Goal: Task Accomplishment & Management: Use online tool/utility

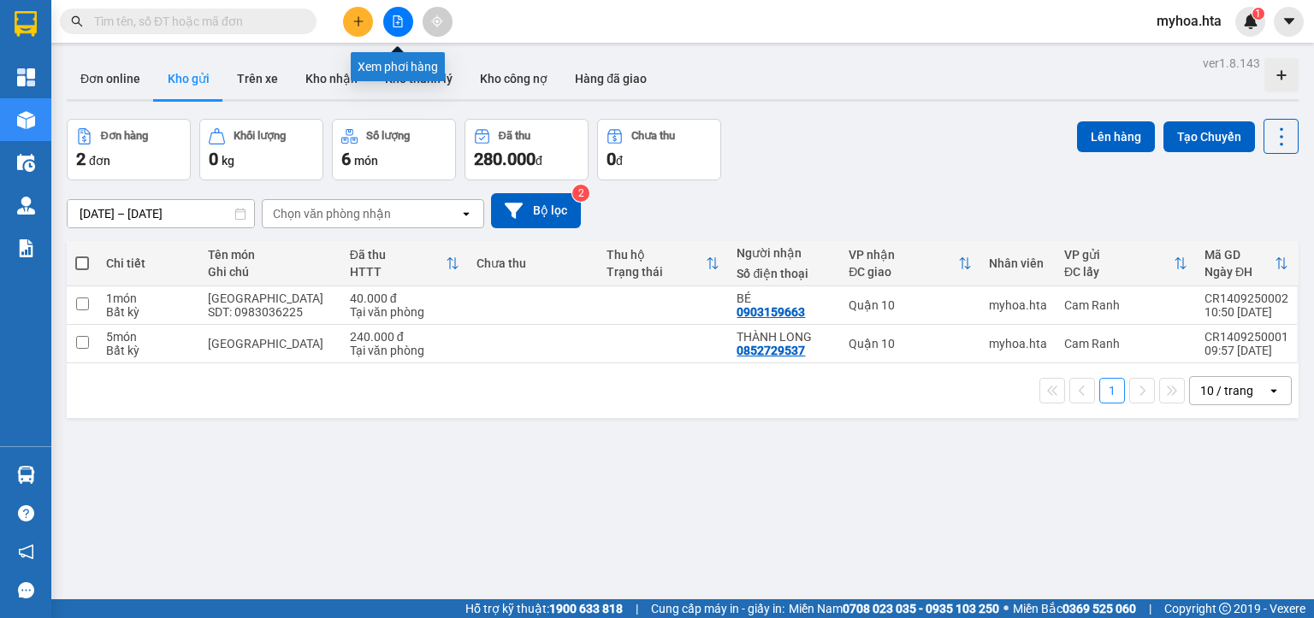
click at [404, 20] on button at bounding box center [398, 22] width 30 height 30
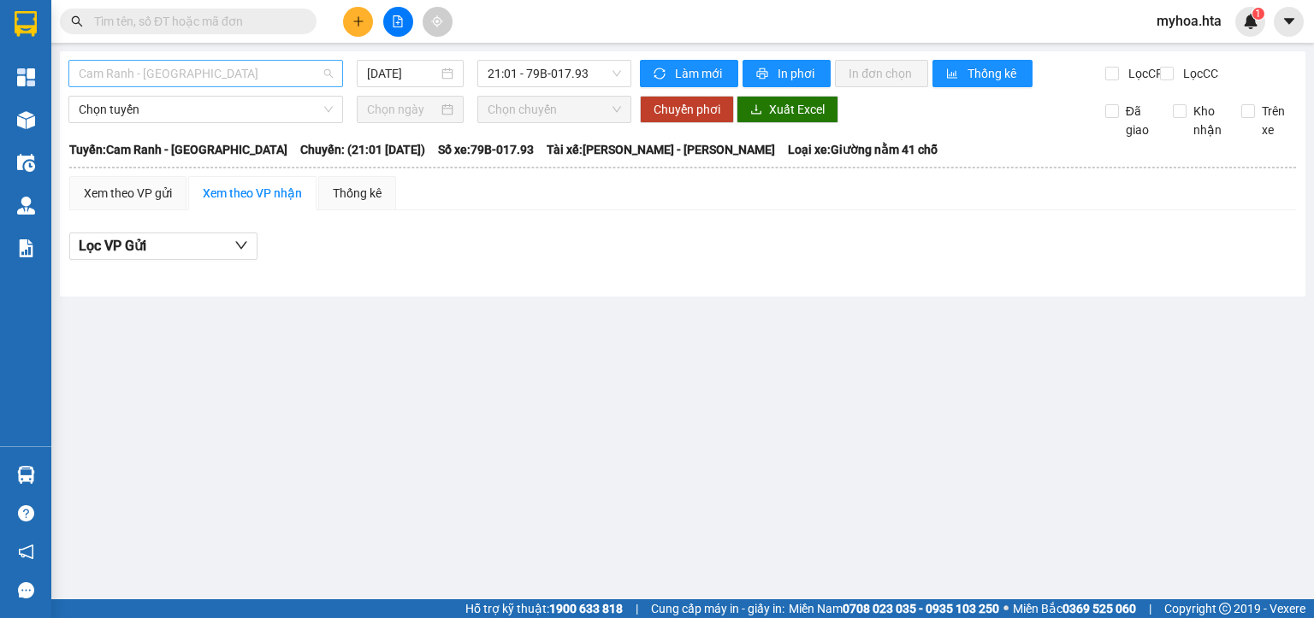
click at [240, 77] on span "Cam Ranh - [GEOGRAPHIC_DATA]" at bounding box center [206, 74] width 254 height 26
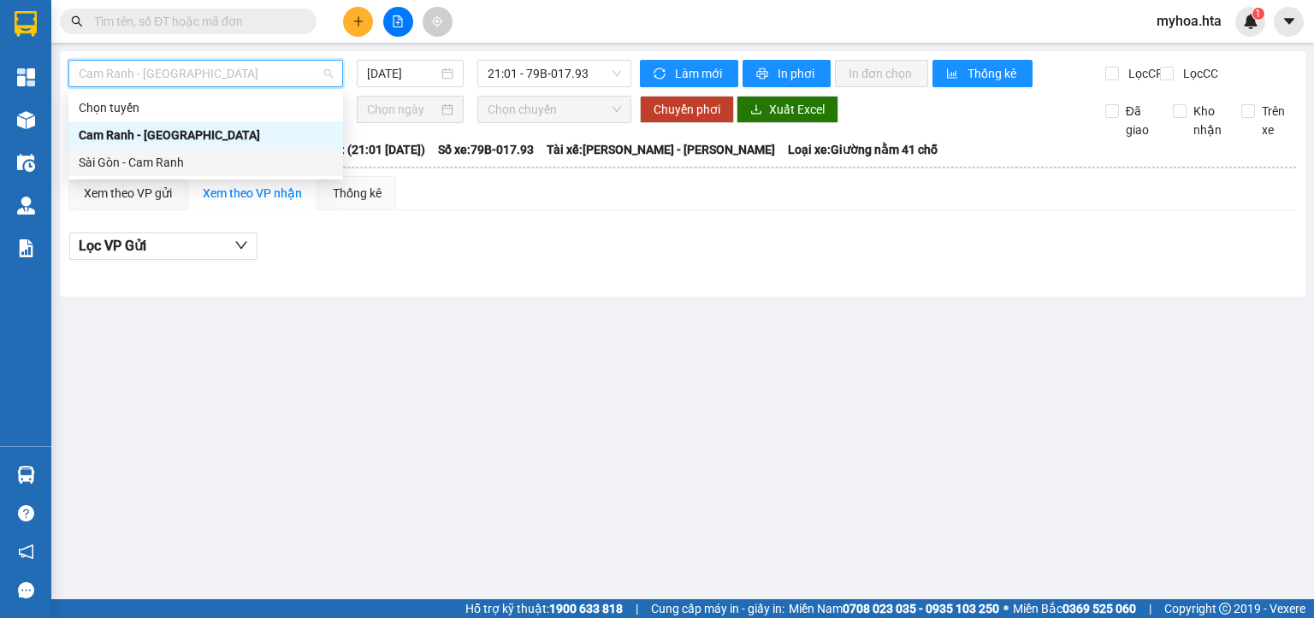
drag, startPoint x: 218, startPoint y: 170, endPoint x: 237, endPoint y: 140, distance: 35.4
click at [216, 170] on div "Sài Gòn - Cam Ranh" at bounding box center [206, 162] width 254 height 19
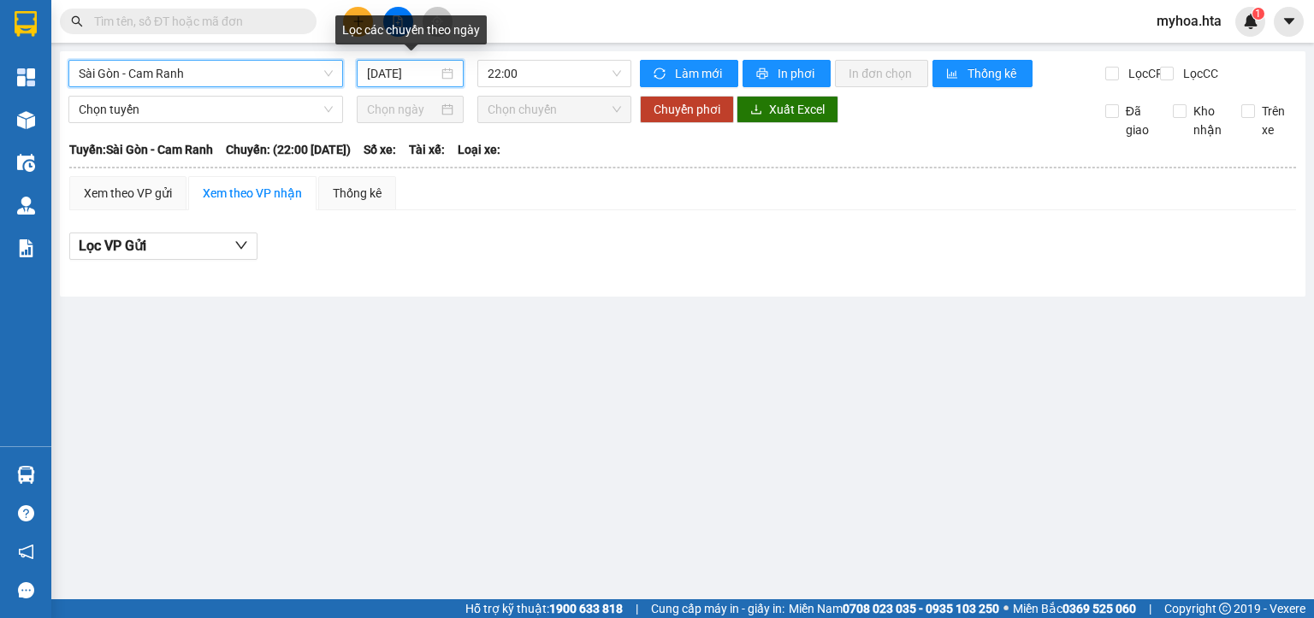
click at [390, 77] on input "[DATE]" at bounding box center [402, 73] width 70 height 19
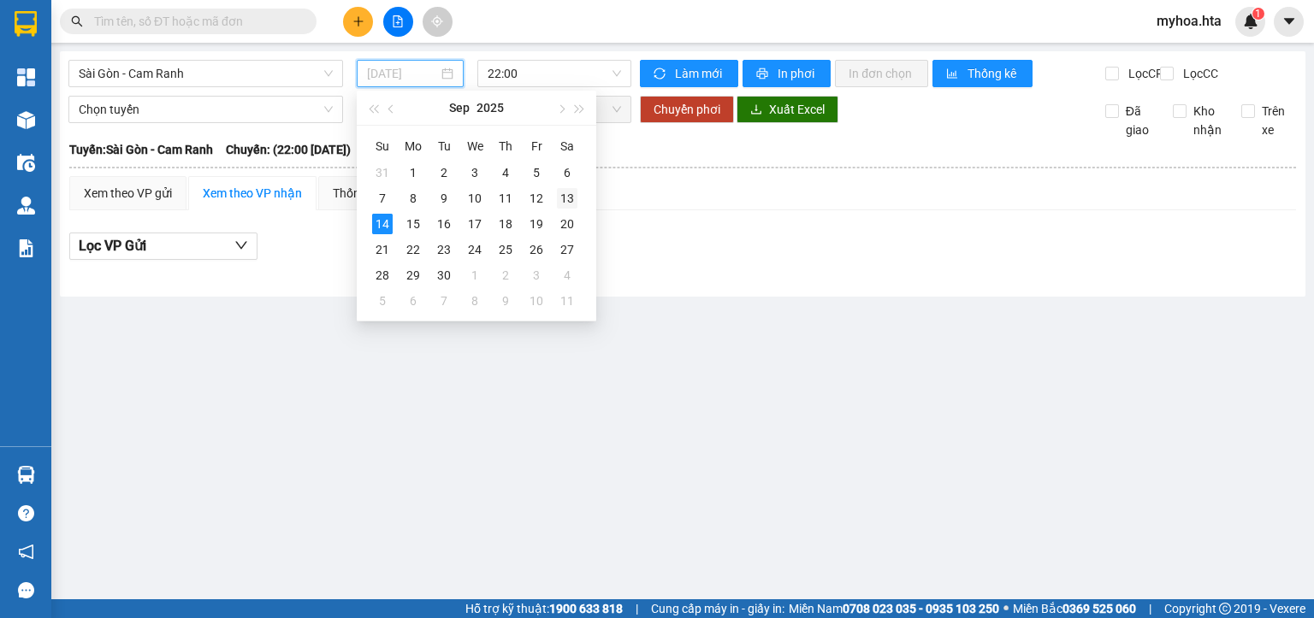
click at [565, 198] on div "13" at bounding box center [567, 198] width 21 height 21
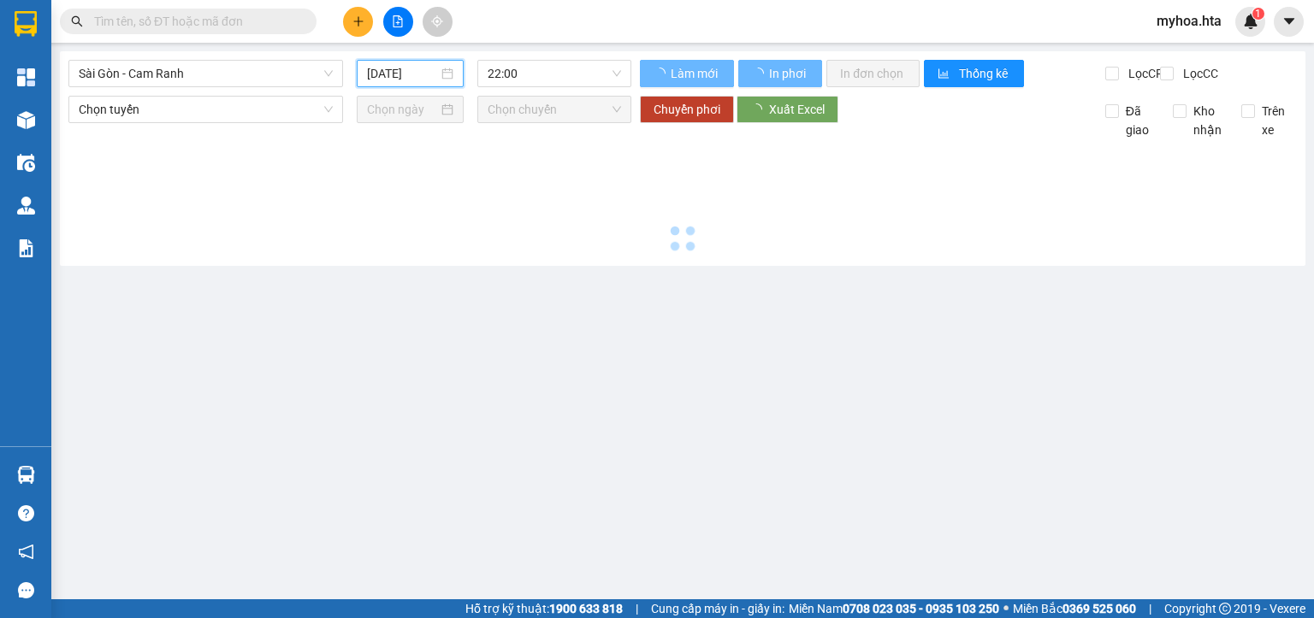
type input "[DATE]"
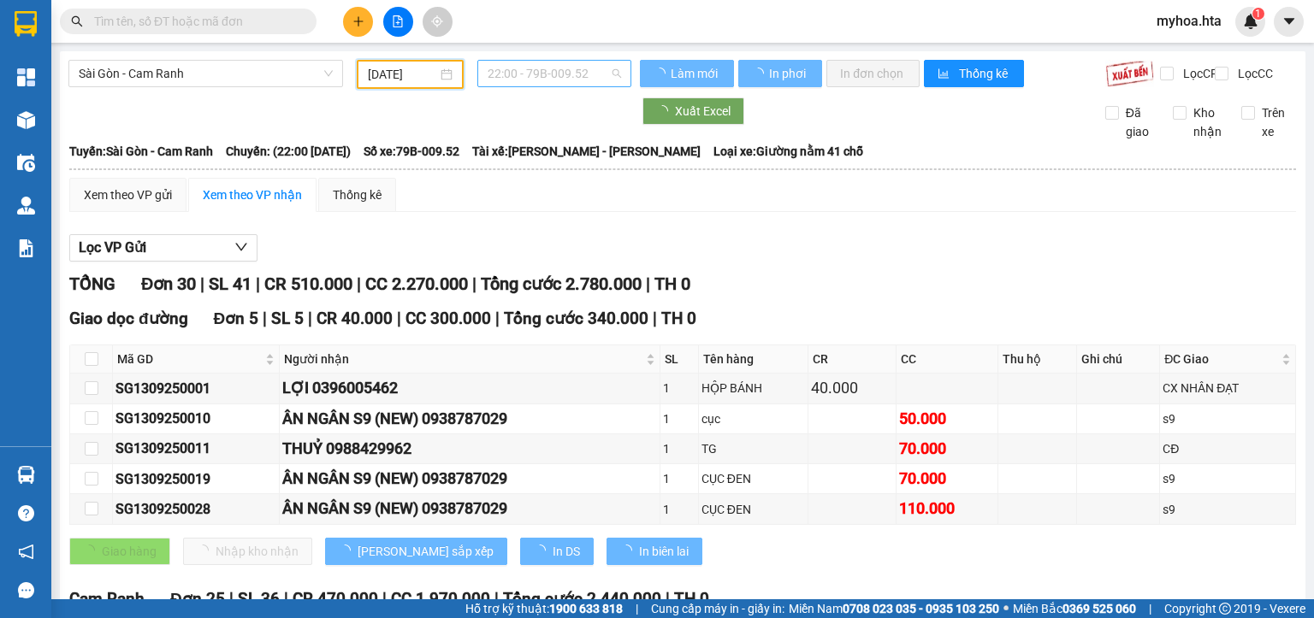
click at [594, 79] on span "22:00 - 79B-009.52" at bounding box center [555, 74] width 134 height 26
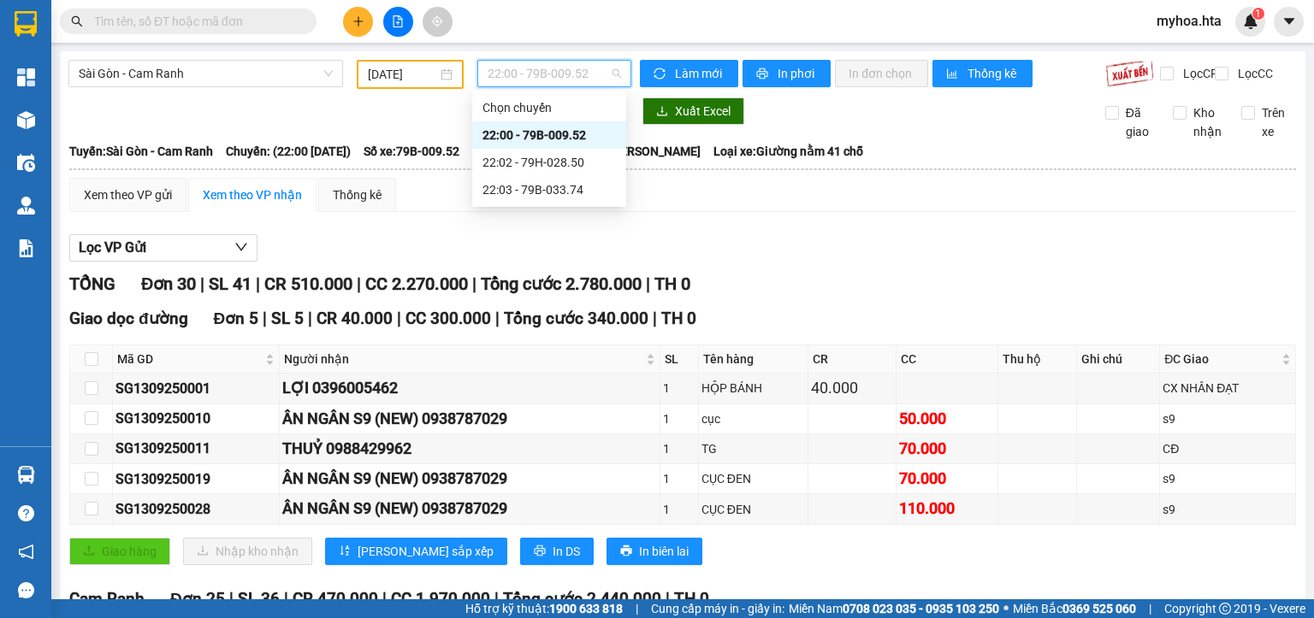
click at [844, 263] on div "Lọc VP Gửi" at bounding box center [682, 248] width 1227 height 28
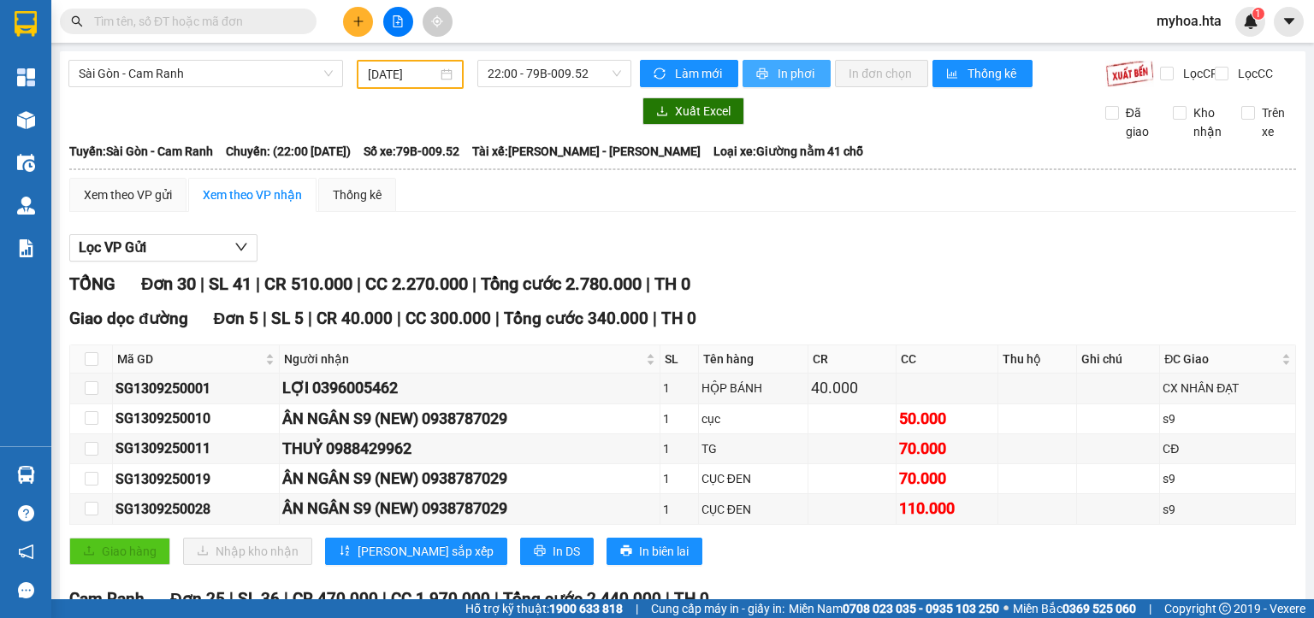
click at [801, 82] on span "In phơi" at bounding box center [797, 73] width 39 height 19
click at [312, 80] on span "Sài Gòn - Cam Ranh" at bounding box center [206, 74] width 254 height 26
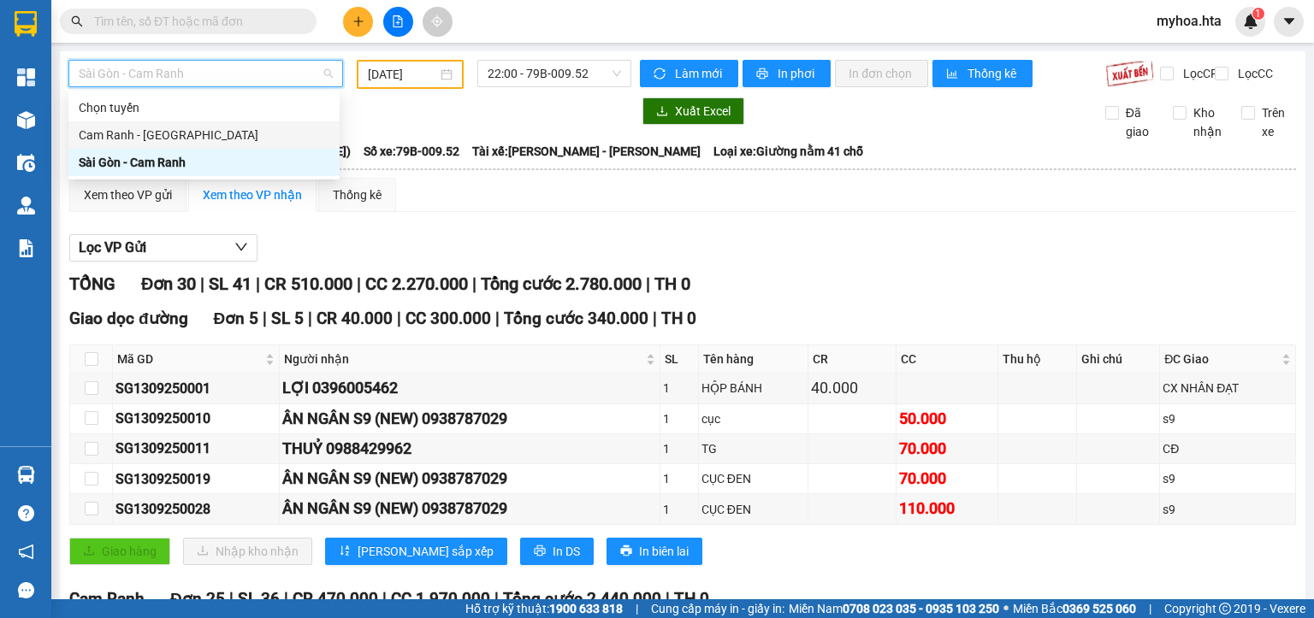
click at [265, 135] on div "Cam Ranh - [GEOGRAPHIC_DATA]" at bounding box center [204, 135] width 251 height 19
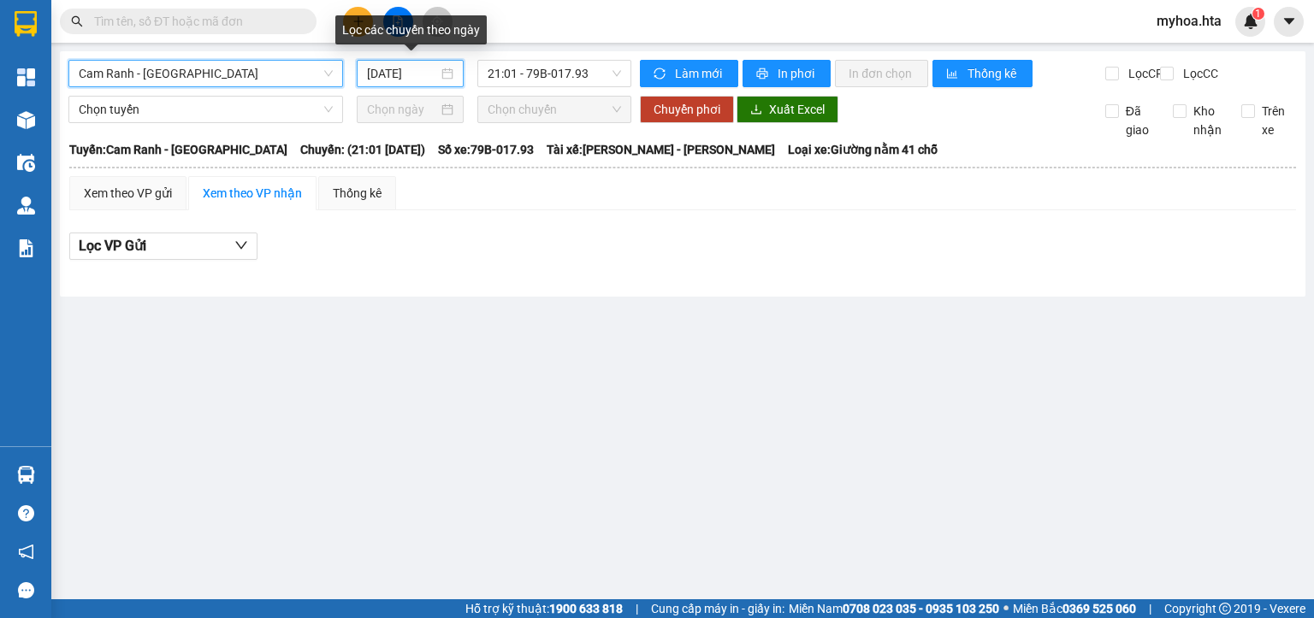
drag, startPoint x: 381, startPoint y: 73, endPoint x: 386, endPoint y: 94, distance: 22.0
click at [381, 75] on input "[DATE]" at bounding box center [402, 73] width 70 height 19
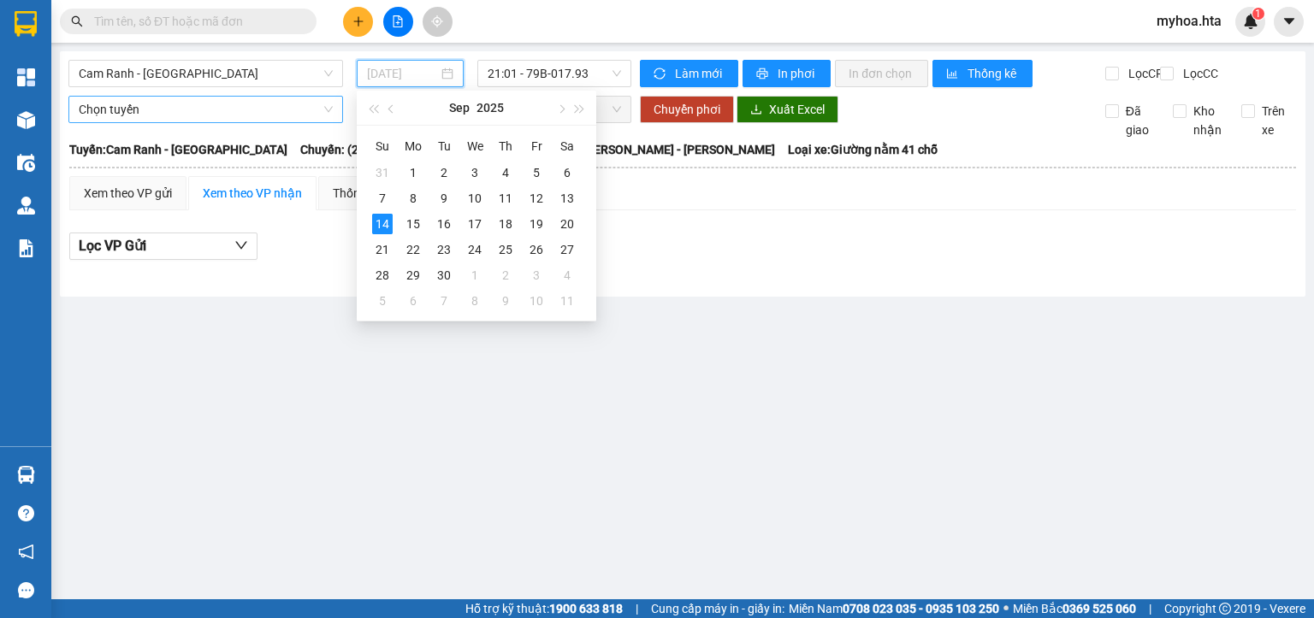
type input "[DATE]"
click at [268, 79] on span "Cam Ranh - [GEOGRAPHIC_DATA]" at bounding box center [206, 74] width 254 height 26
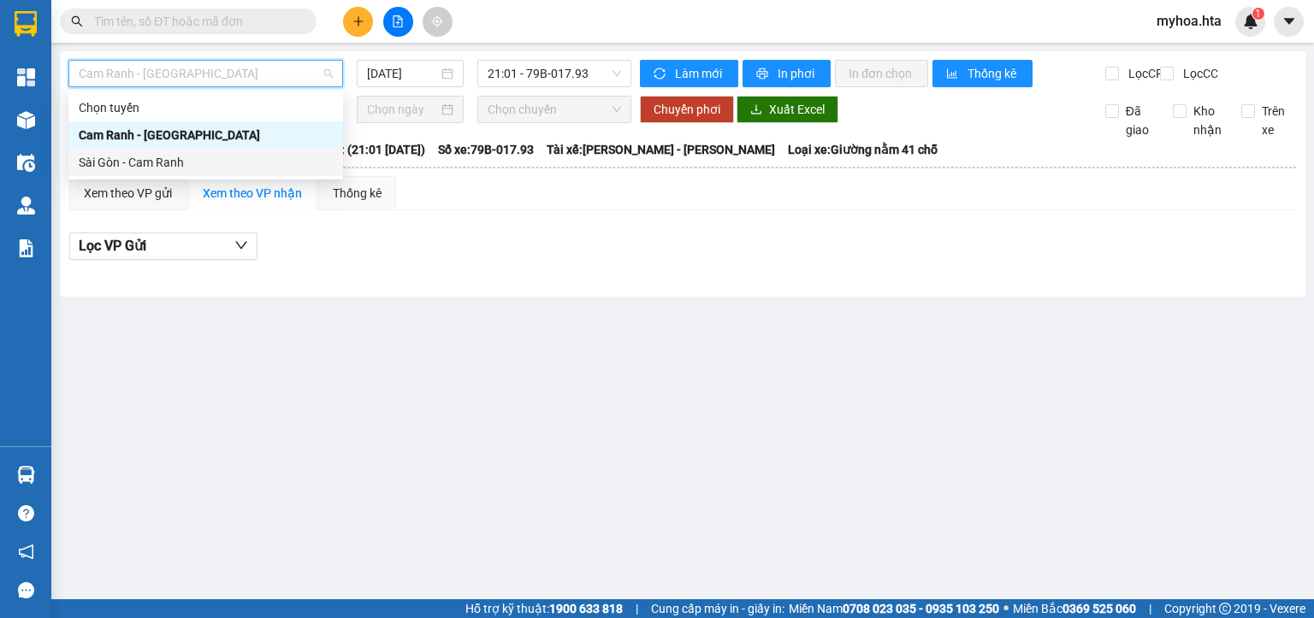
drag, startPoint x: 237, startPoint y: 157, endPoint x: 250, endPoint y: 127, distance: 32.6
click at [237, 157] on div "Sài Gòn - Cam Ranh" at bounding box center [206, 162] width 254 height 19
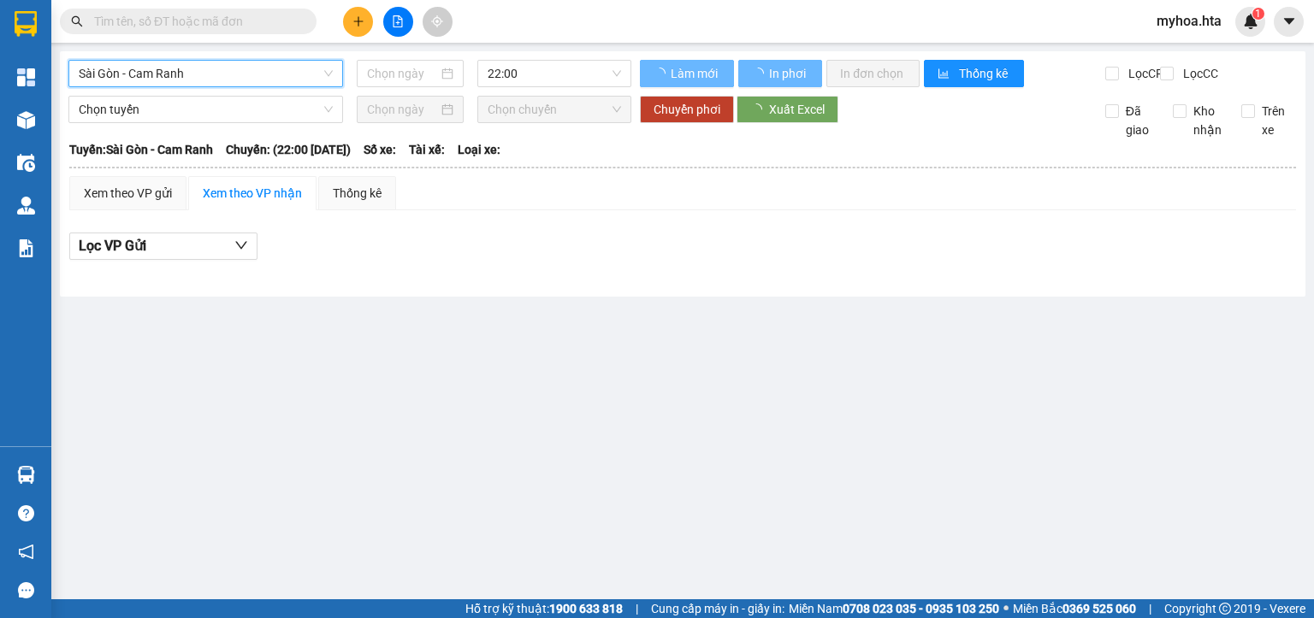
type input "[DATE]"
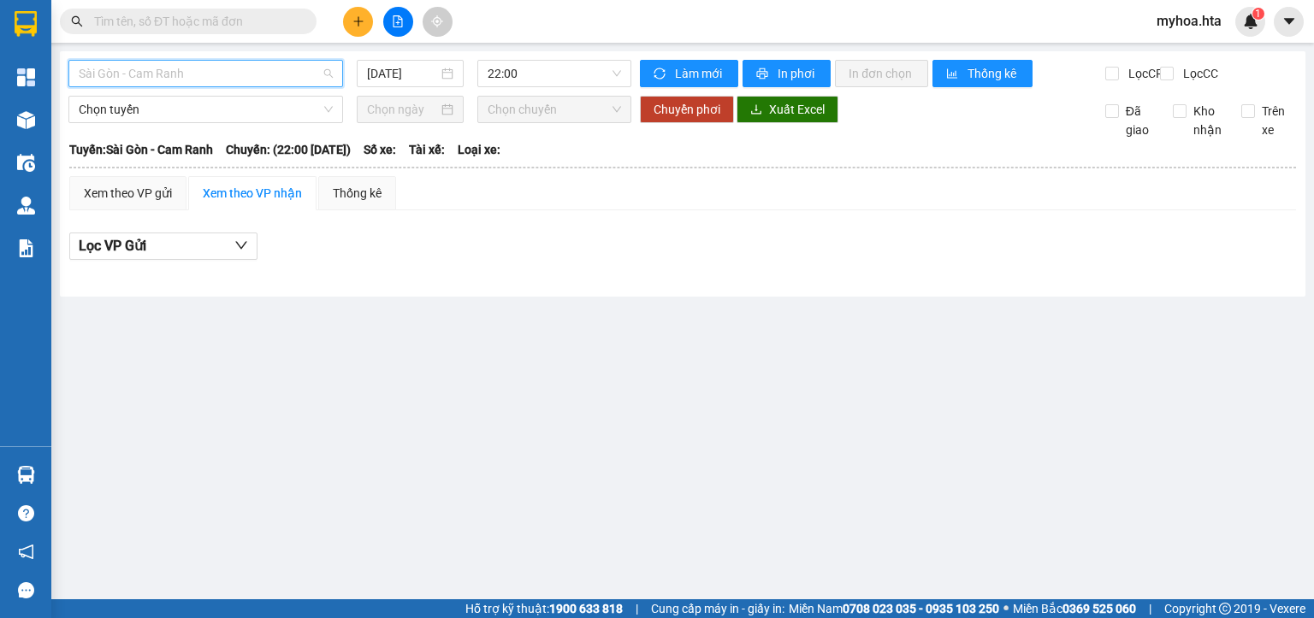
drag, startPoint x: 306, startPoint y: 73, endPoint x: 297, endPoint y: 90, distance: 19.5
click at [305, 75] on span "Sài Gòn - Cam Ranh" at bounding box center [206, 74] width 254 height 26
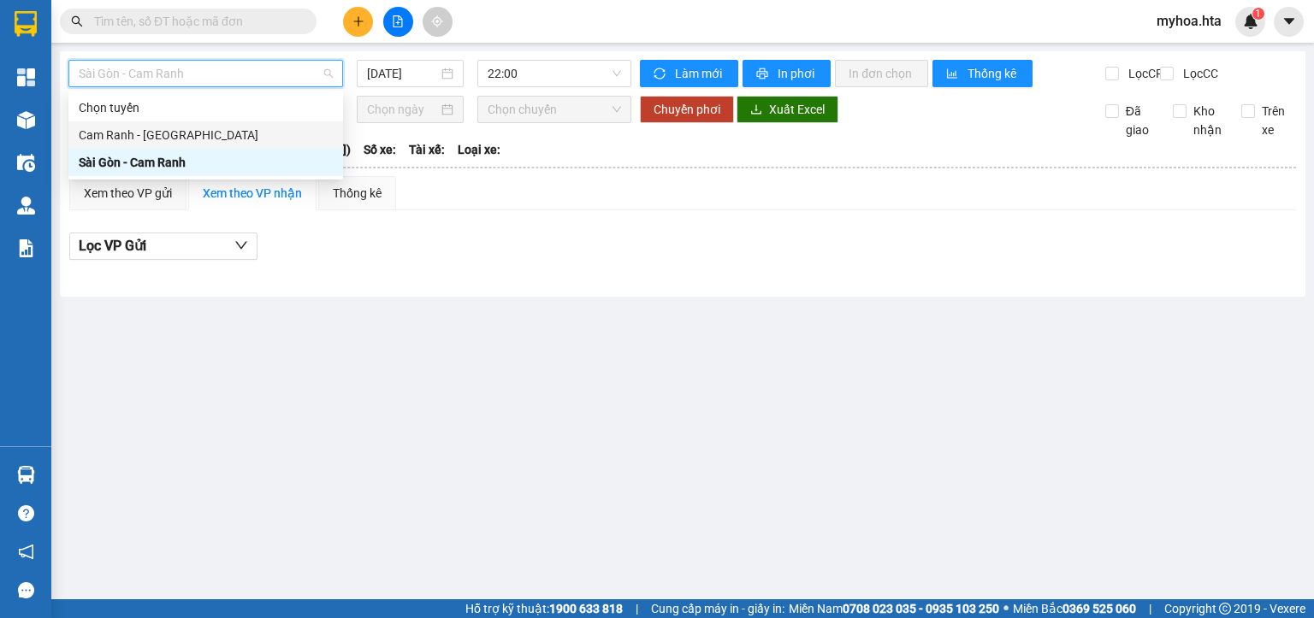
click at [243, 142] on div "Cam Ranh - [GEOGRAPHIC_DATA]" at bounding box center [206, 135] width 254 height 19
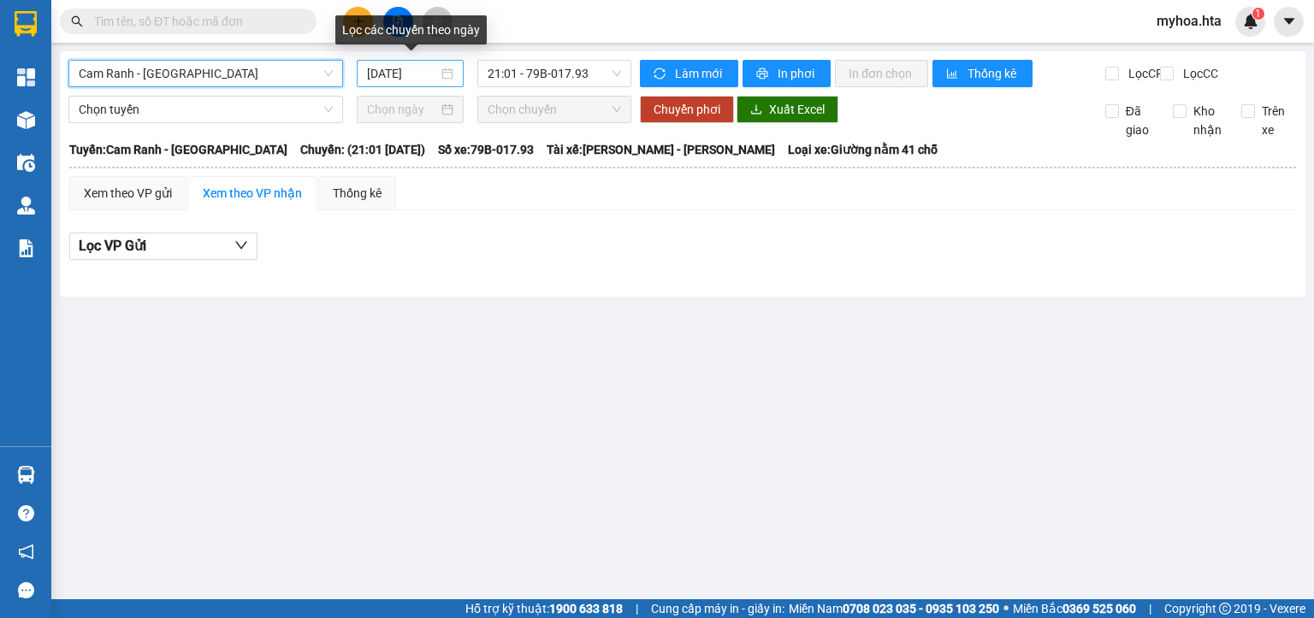
drag, startPoint x: 404, startPoint y: 73, endPoint x: 414, endPoint y: 84, distance: 15.1
click at [404, 74] on input "[DATE]" at bounding box center [402, 73] width 70 height 19
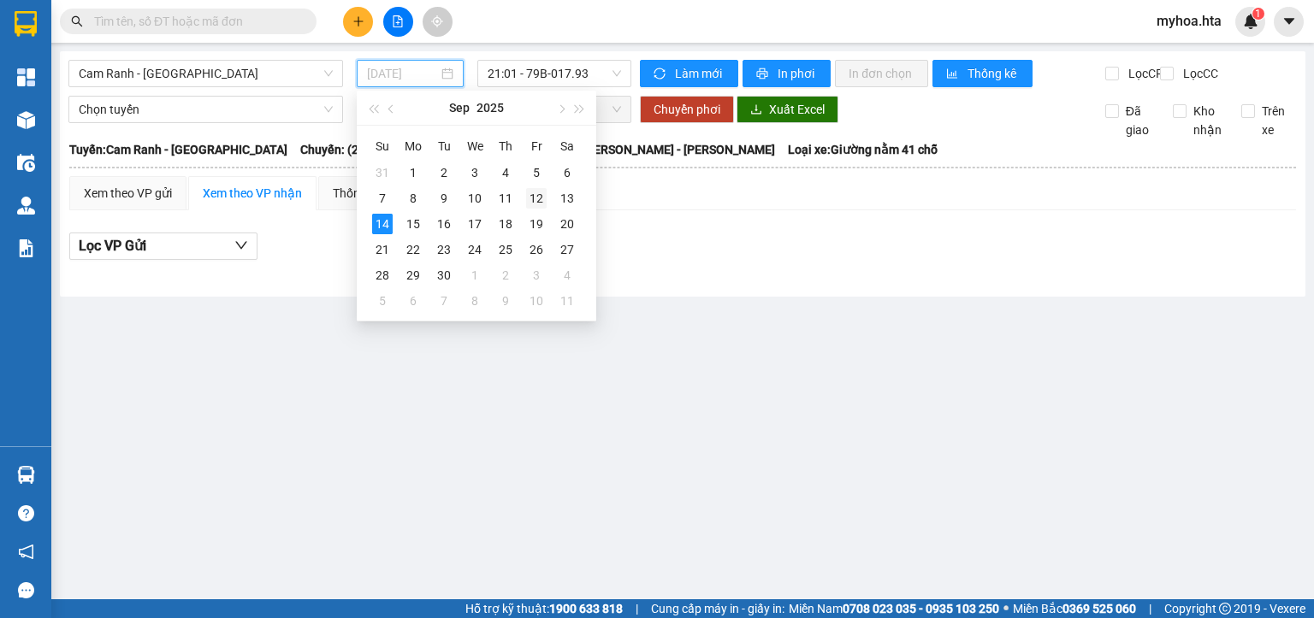
click at [541, 199] on div "12" at bounding box center [536, 198] width 21 height 21
type input "[DATE]"
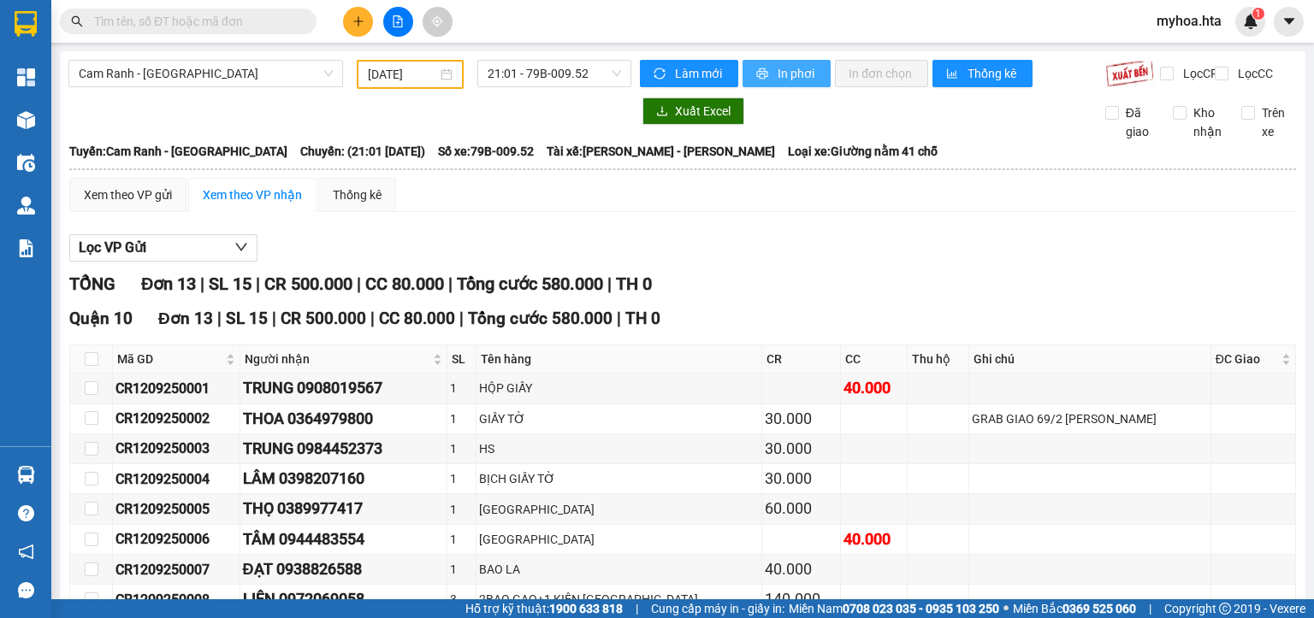
click at [788, 69] on span "In phơi" at bounding box center [797, 73] width 39 height 19
